Goal: Task Accomplishment & Management: Use online tool/utility

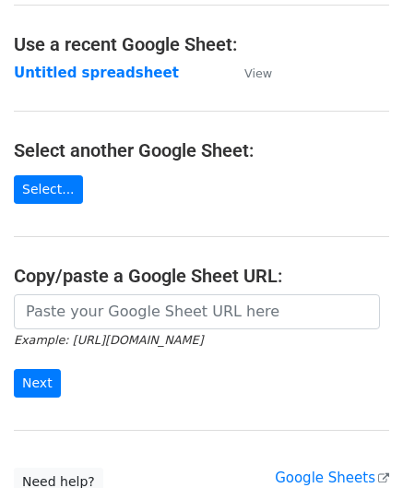
scroll to position [92, 0]
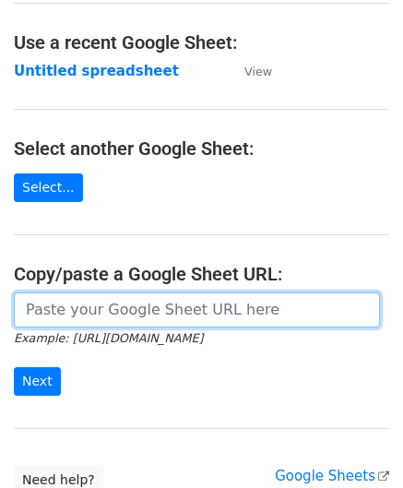
click at [122, 303] on input "url" at bounding box center [197, 309] width 366 height 35
paste input "[URL][DOMAIN_NAME]"
type input "[URL][DOMAIN_NAME]"
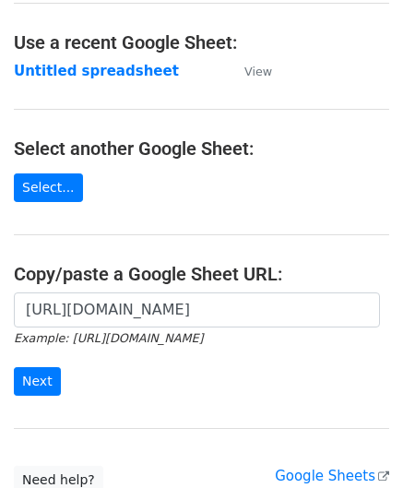
click at [44, 362] on form "[URL][DOMAIN_NAME] Example: [URL][DOMAIN_NAME] Next" at bounding box center [201, 343] width 375 height 103
click at [41, 377] on input "Next" at bounding box center [37, 381] width 47 height 29
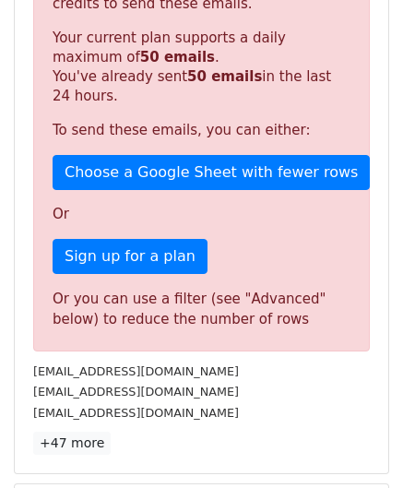
scroll to position [622, 0]
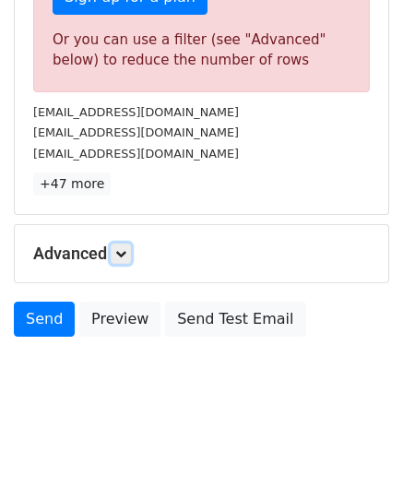
click at [126, 250] on icon at bounding box center [120, 253] width 11 height 11
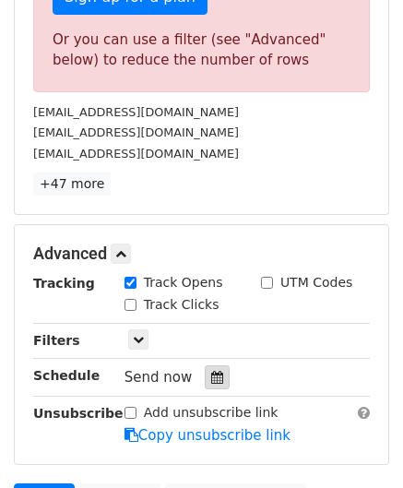
click at [211, 373] on icon at bounding box center [217, 377] width 12 height 13
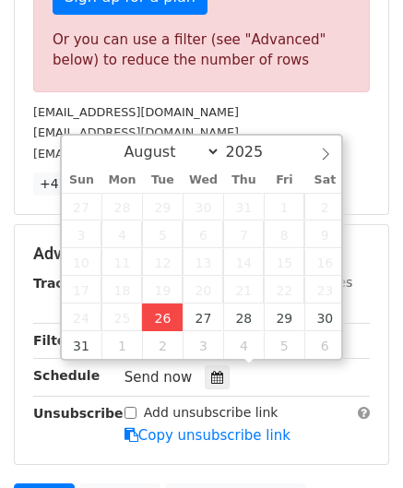
type input "2025-08-26 12:00"
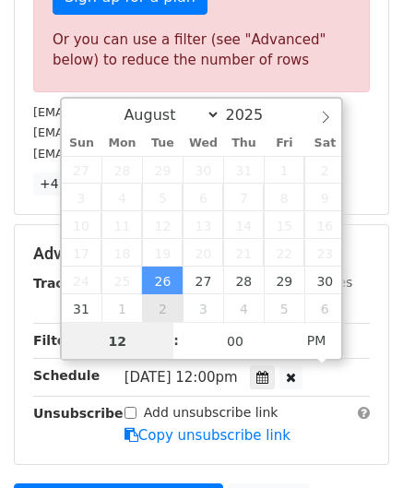
paste input "4"
type input "4"
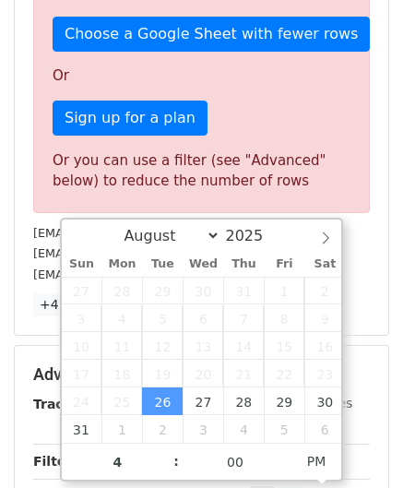
type input "2025-08-26 16:00"
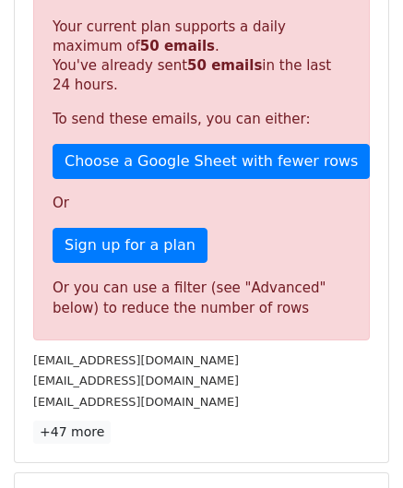
scroll to position [846, 0]
